Goal: Information Seeking & Learning: Learn about a topic

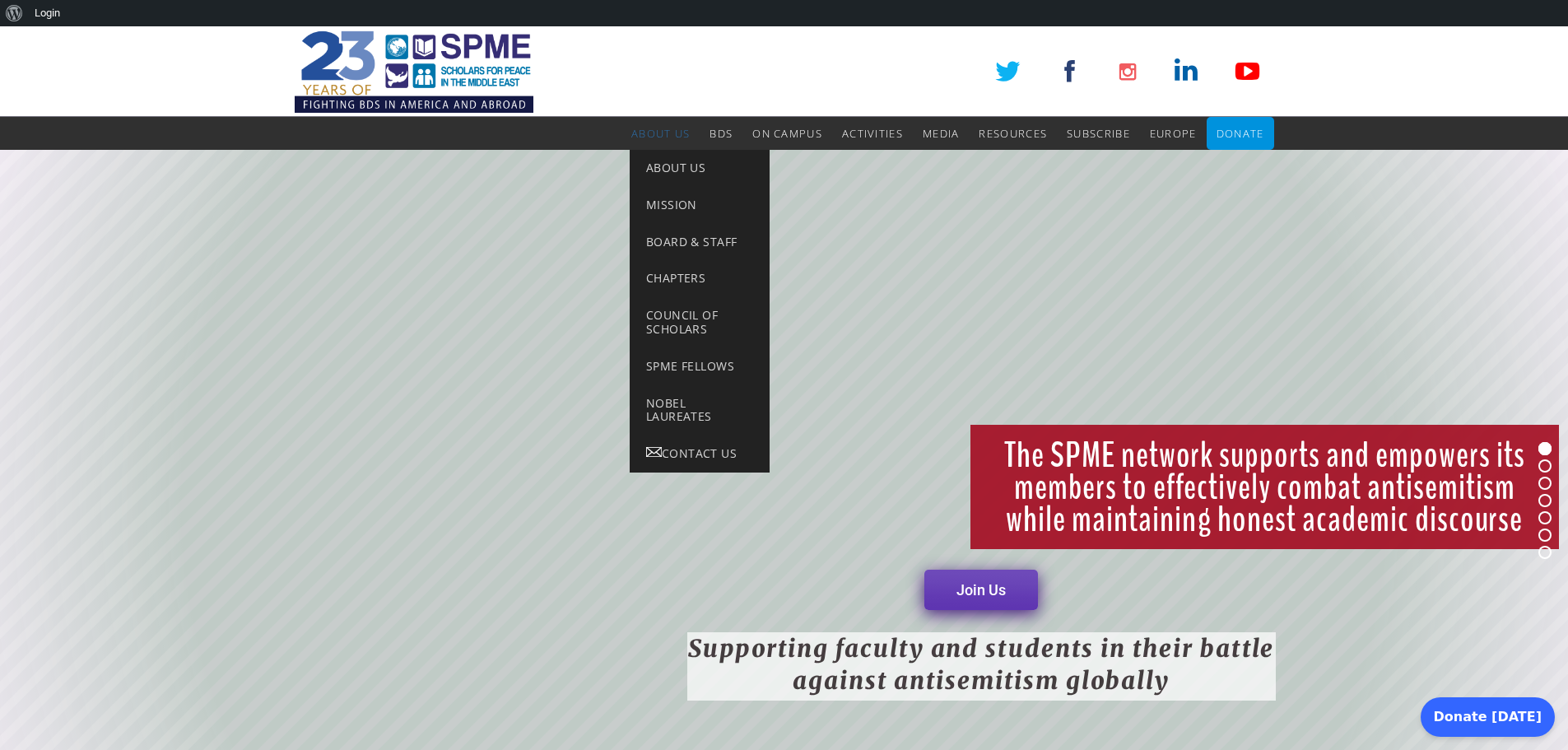
click at [640, 140] on span "About Us" at bounding box center [659, 134] width 58 height 15
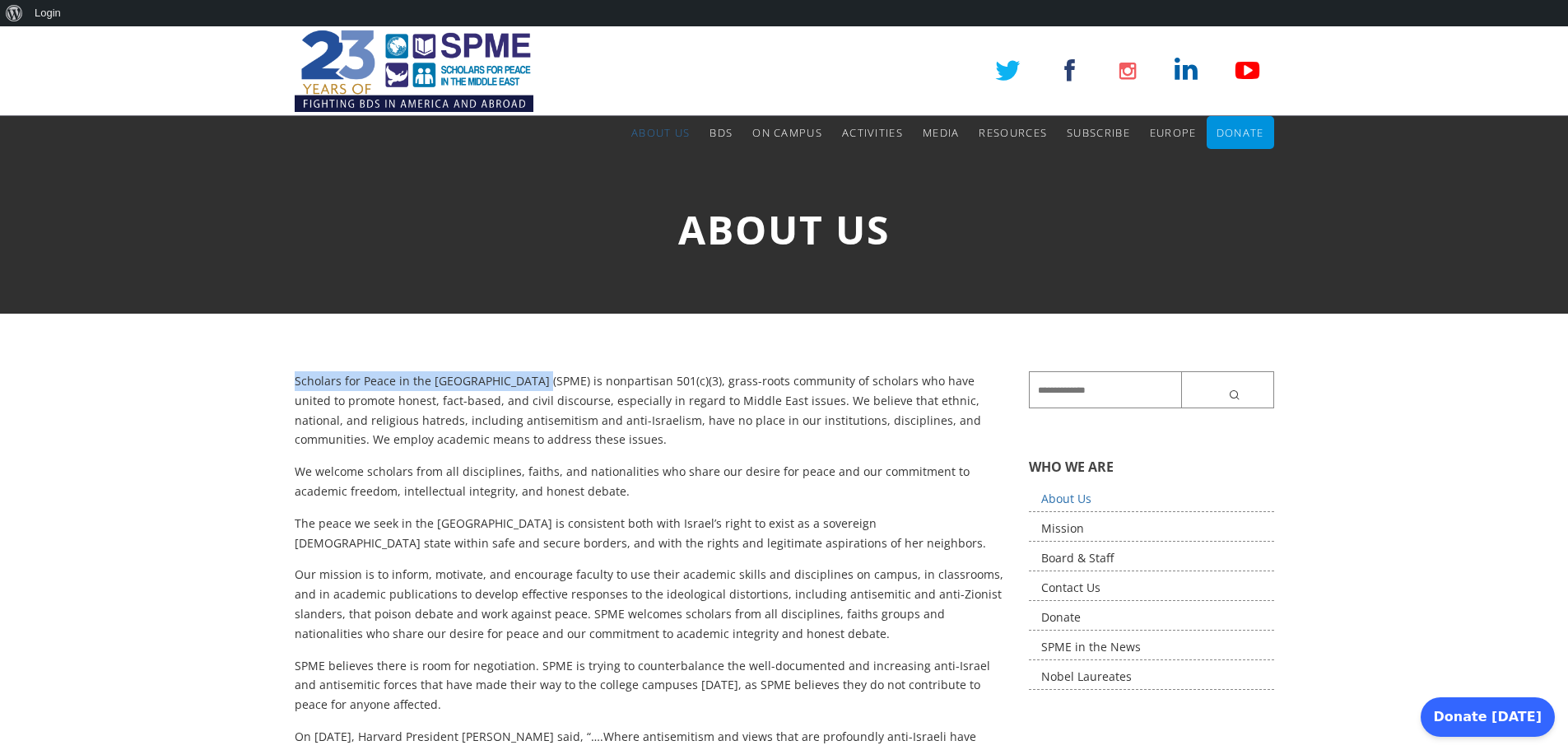
drag, startPoint x: 292, startPoint y: 381, endPoint x: 516, endPoint y: 378, distance: 224.0
copy p "Scholars for Peace in the [GEOGRAPHIC_DATA] (SPME)"
